Goal: Task Accomplishment & Management: Use online tool/utility

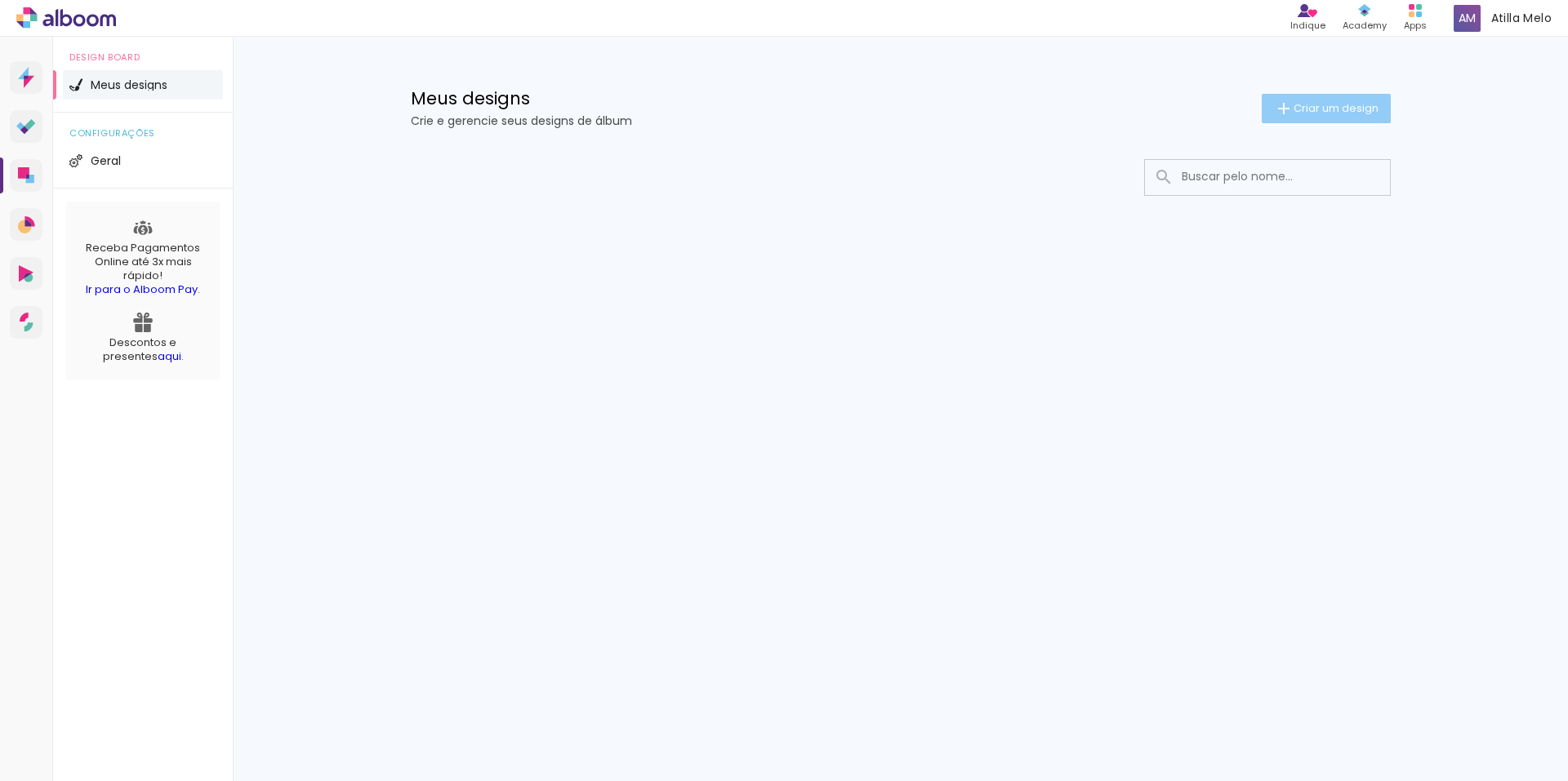
click at [1319, 111] on span "Criar um design" at bounding box center [1336, 109] width 85 height 11
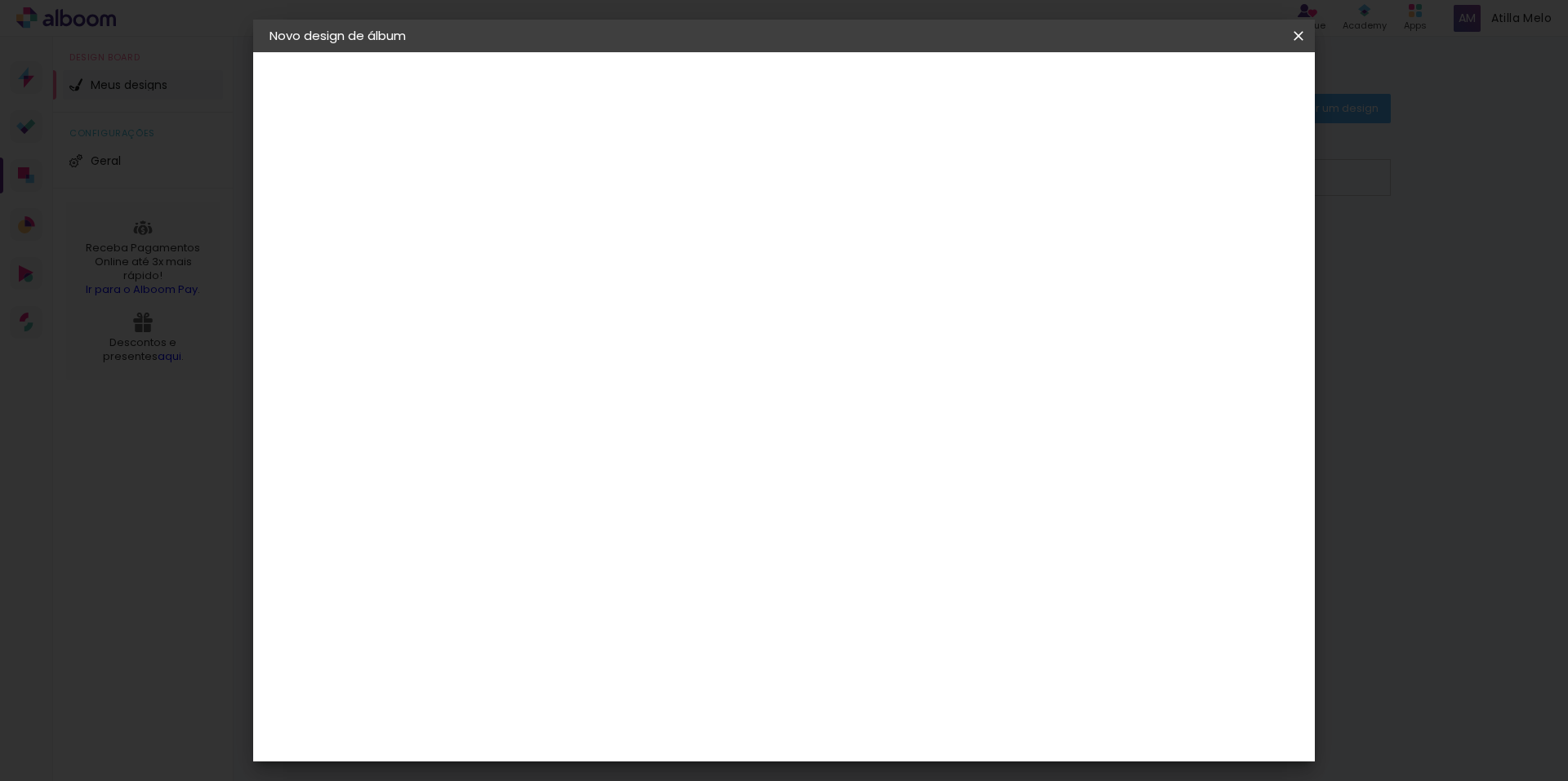
click at [1296, 39] on iron-icon at bounding box center [1299, 36] width 20 height 16
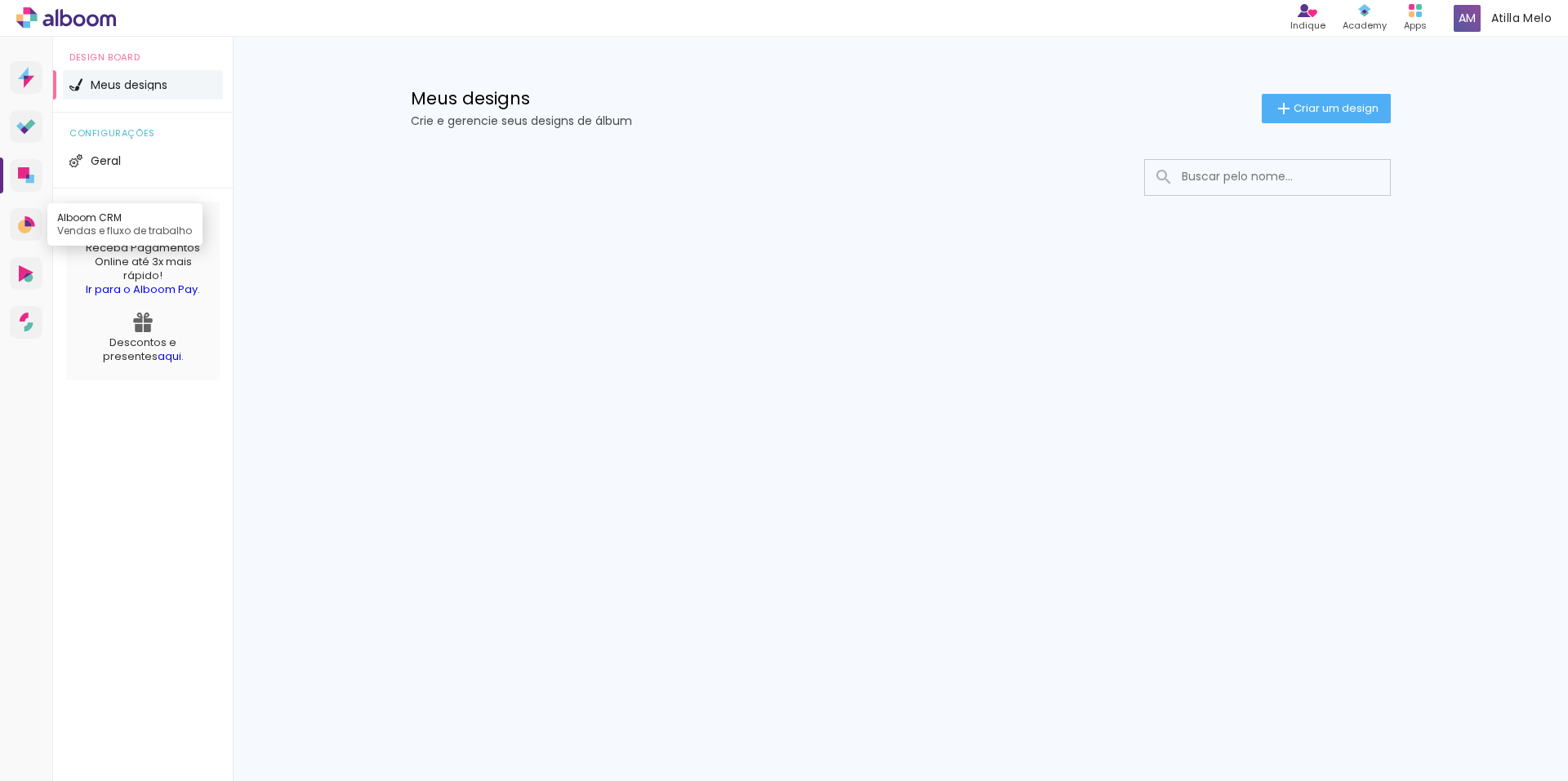
click at [29, 226] on icon at bounding box center [27, 222] width 6 height 6
click at [29, 267] on icon at bounding box center [26, 274] width 15 height 17
